Goal: Task Accomplishment & Management: Use online tool/utility

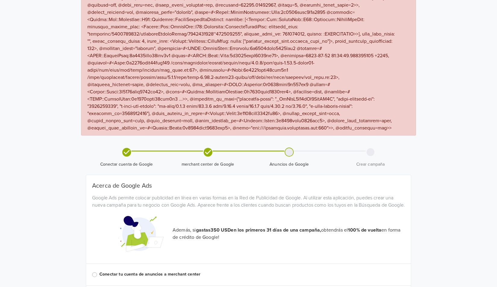
scroll to position [254, 0]
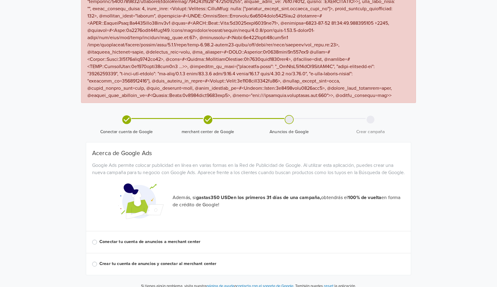
click at [333, 282] on button "reset" at bounding box center [329, 285] width 10 height 7
click at [415, 237] on div "× Conectar cuenta de Google merchant center de Google Anuncios de Google Crear …" at bounding box center [248, 32] width 334 height 524
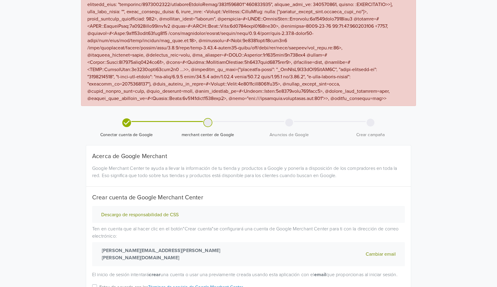
scroll to position [284, 0]
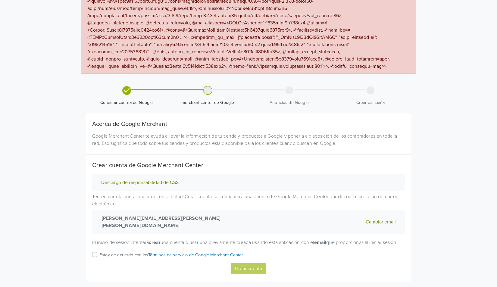
click at [215, 86] on span "merchant center de Google" at bounding box center [207, 96] width 76 height 20
click at [210, 86] on div at bounding box center [208, 90] width 8 height 8
click at [99, 251] on label "Estoy de acuerdo con los Términos de servicio de Google Merchant Center" at bounding box center [171, 257] width 144 height 12
click at [0, 0] on input "Estoy de acuerdo con los Términos de servicio de Google Merchant Center" at bounding box center [0, 0] width 0 height 0
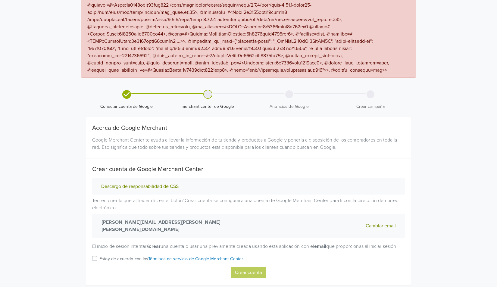
scroll to position [284, 0]
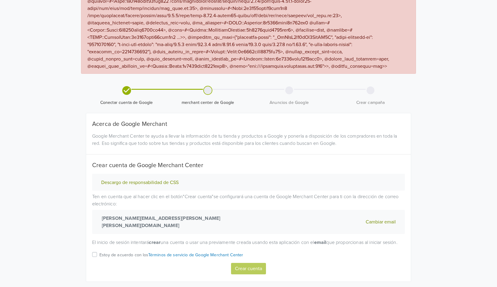
click at [96, 251] on div "Estoy de acuerdo con los Términos de servicio de Google Merchant Center" at bounding box center [248, 257] width 312 height 12
click at [99, 251] on label "Estoy de acuerdo con los Términos de servicio de Google Merchant Center" at bounding box center [171, 257] width 144 height 12
click at [0, 0] on input "Estoy de acuerdo con los Términos de servicio de Google Merchant Center" at bounding box center [0, 0] width 0 height 0
click at [254, 263] on button "Crear cuenta" at bounding box center [248, 268] width 35 height 11
click at [99, 251] on label "Estoy de acuerdo con los Términos de servicio de Google Merchant Center" at bounding box center [171, 257] width 144 height 12
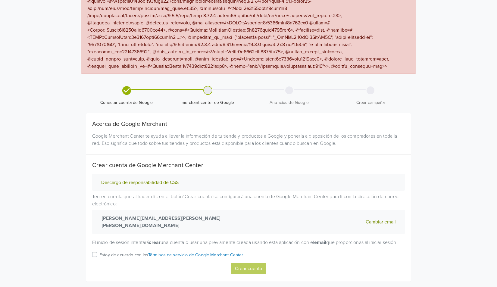
click at [0, 0] on input "Estoy de acuerdo con los Términos de servicio de Google Merchant Center" at bounding box center [0, 0] width 0 height 0
click at [254, 263] on button "Crear cuenta" at bounding box center [248, 268] width 35 height 11
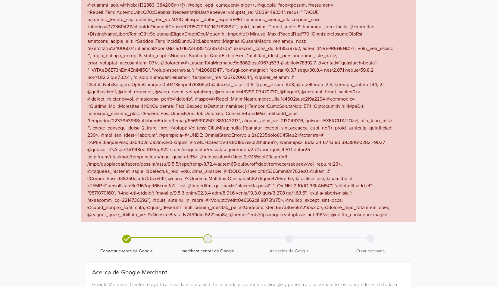
scroll to position [133, 0]
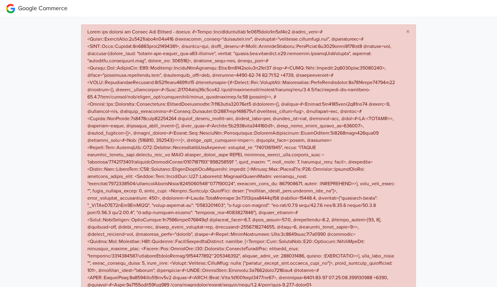
select select "cl"
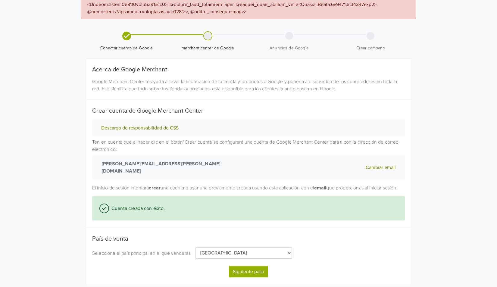
scroll to position [341, 0]
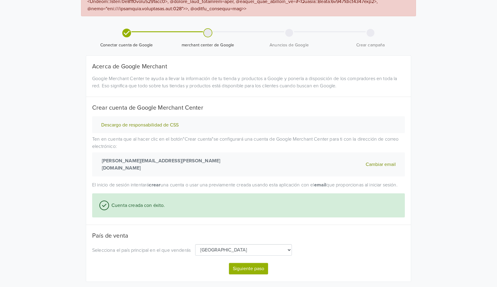
click at [253, 263] on button "Siguiente paso" at bounding box center [248, 268] width 39 height 11
select select "cl"
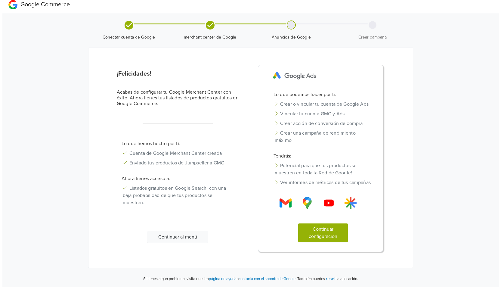
scroll to position [0, 0]
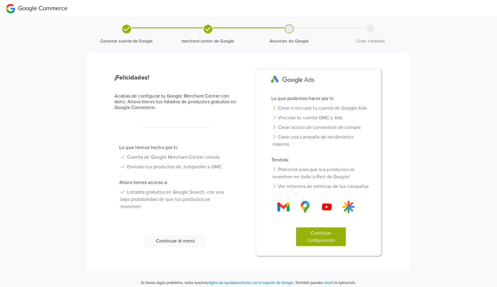
click at [324, 240] on button "Continuar configuración" at bounding box center [321, 236] width 50 height 19
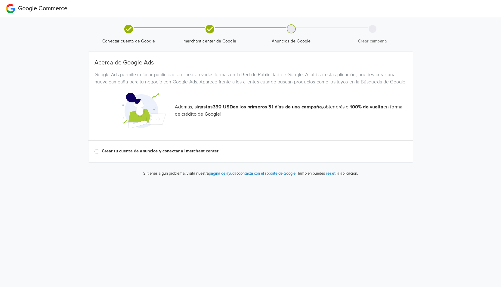
click at [201, 154] on label "Crear tu cuenta de anuncios y conectar al merchant center" at bounding box center [254, 151] width 305 height 7
click at [0, 0] on input "Crear tu cuenta de anuncios y conectar al merchant center" at bounding box center [0, 0] width 0 height 0
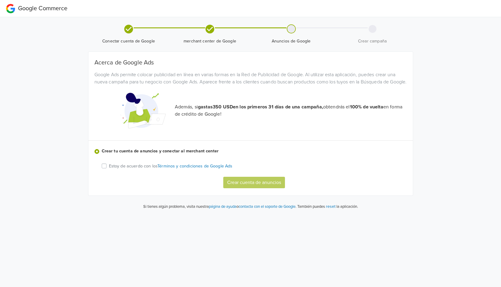
click at [201, 154] on label "Crear tu cuenta de anuncios y conectar al merchant center" at bounding box center [254, 151] width 305 height 7
click at [0, 0] on input "Crear tu cuenta de anuncios y conectar al merchant center" at bounding box center [0, 0] width 0 height 0
click at [201, 154] on label "Crear tu cuenta de anuncios y conectar al merchant center" at bounding box center [254, 151] width 305 height 7
click at [0, 0] on input "Crear tu cuenta de anuncios y conectar al merchant center" at bounding box center [0, 0] width 0 height 0
click at [201, 154] on label "Crear tu cuenta de anuncios y conectar al merchant center" at bounding box center [254, 151] width 305 height 7
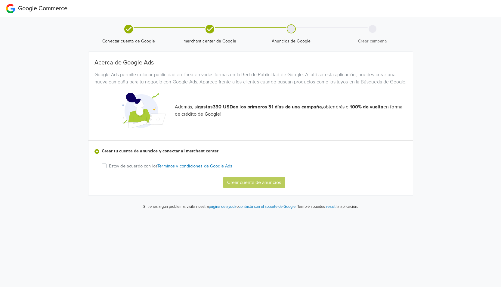
click at [0, 0] on input "Crear tu cuenta de anuncios y conectar al merchant center" at bounding box center [0, 0] width 0 height 0
click at [201, 154] on label "Crear tu cuenta de anuncios y conectar al merchant center" at bounding box center [254, 151] width 305 height 7
click at [0, 0] on input "Crear tu cuenta de anuncios y conectar al merchant center" at bounding box center [0, 0] width 0 height 0
click at [199, 154] on div "Acerca de Google Ads Google Ads permite colocar publicidad en línea en varias f…" at bounding box center [251, 123] width 312 height 129
click at [200, 154] on label "Crear tu cuenta de anuncios y conectar al merchant center" at bounding box center [254, 151] width 305 height 7
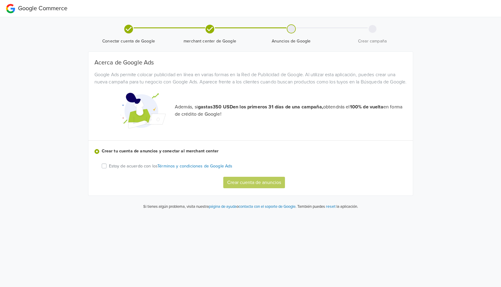
click at [0, 0] on input "Crear tu cuenta de anuncios y conectar al merchant center" at bounding box center [0, 0] width 0 height 0
click at [109, 169] on label "Estoy de acuerdo con los Términos y condiciones de Google Ads" at bounding box center [171, 165] width 124 height 7
click at [0, 0] on input "Estoy de acuerdo con los Términos y condiciones de Google Ads" at bounding box center [0, 0] width 0 height 0
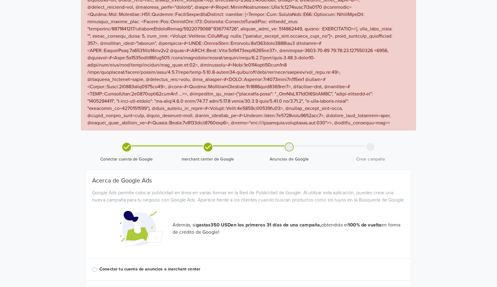
scroll to position [254, 0]
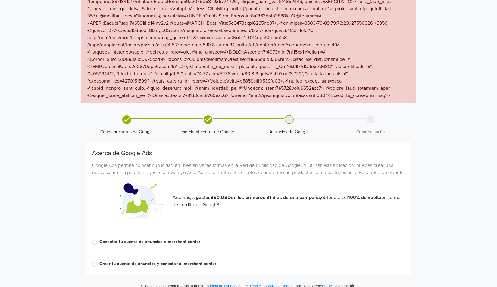
click at [179, 238] on label "Conectar tu cuenta de anuncios a merchant center" at bounding box center [251, 241] width 305 height 7
click at [0, 0] on input "Conectar tu cuenta de anuncios a merchant center" at bounding box center [0, 0] width 0 height 0
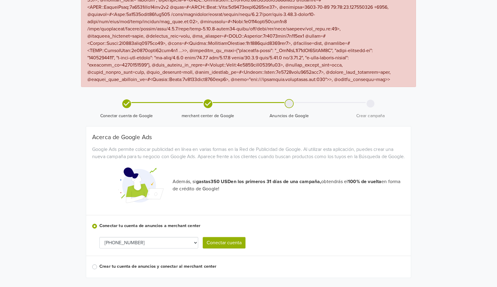
scroll to position [273, 0]
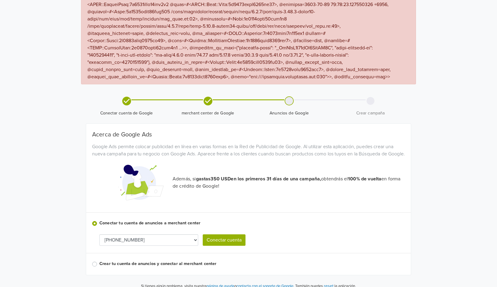
click at [165, 238] on select "[PHONE_NUMBER] 944-075-9190" at bounding box center [148, 239] width 99 height 11
click at [143, 234] on select "[PHONE_NUMBER] 944-075-9190" at bounding box center [148, 239] width 99 height 11
select select "9440759190"
click at [258, 203] on div "Acerca de Google Ads Google Ads permite colocar publicidad en línea en varias f…" at bounding box center [248, 199] width 312 height 137
click at [139, 235] on select "[PHONE_NUMBER] 944-075-9190" at bounding box center [148, 239] width 99 height 11
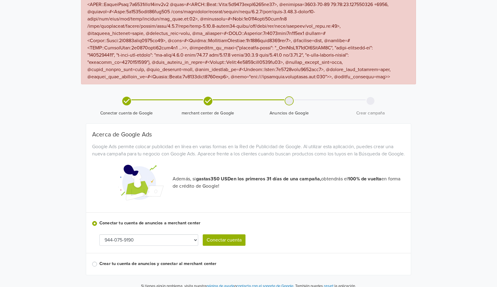
click at [139, 235] on select "[PHONE_NUMBER] 944-075-9190" at bounding box center [148, 239] width 99 height 11
click at [99, 234] on select "[PHONE_NUMBER] 944-075-9190" at bounding box center [148, 239] width 99 height 11
click at [318, 234] on div "[PHONE_NUMBER] 944-075-9190 Conectar cuenta" at bounding box center [254, 239] width 310 height 11
click at [240, 237] on button "Conectar cuenta" at bounding box center [224, 239] width 43 height 11
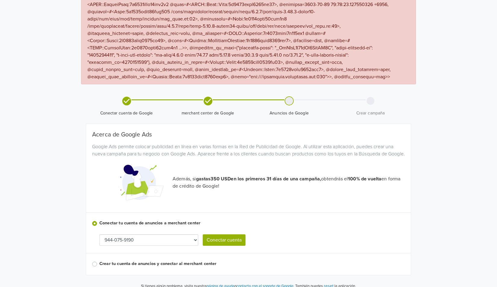
select select "9440759190"
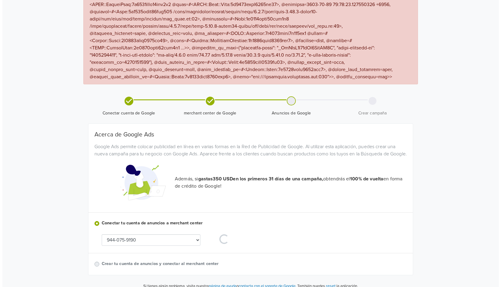
scroll to position [0, 0]
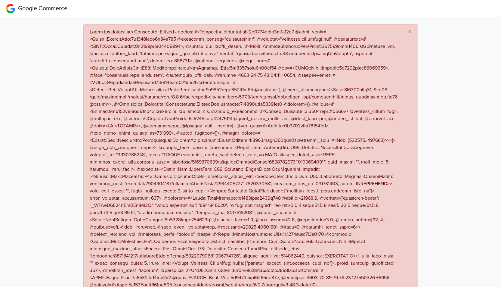
select select "9440759190"
